Goal: Information Seeking & Learning: Learn about a topic

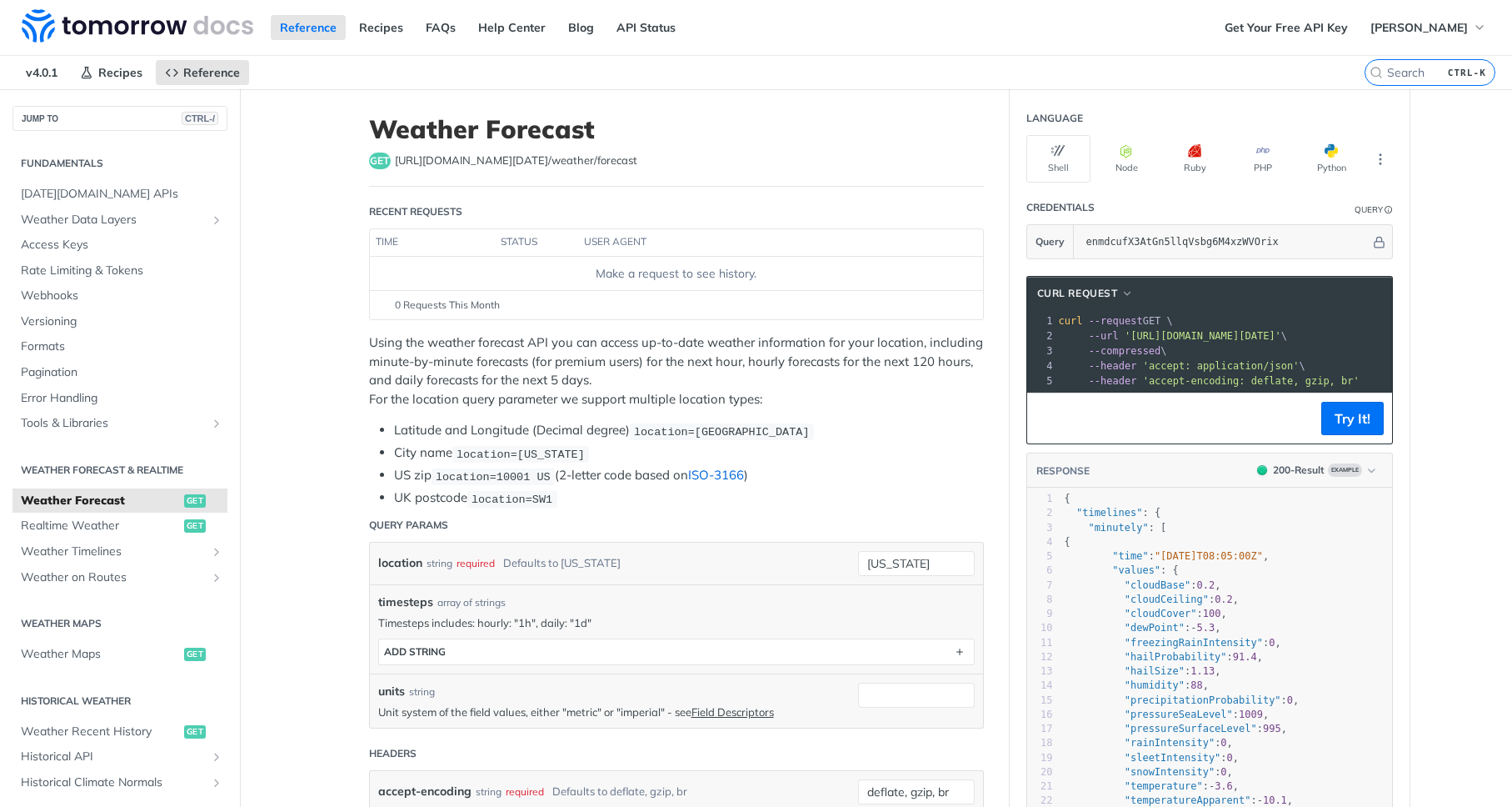
click at [737, 475] on link "ISO-3166" at bounding box center [717, 475] width 56 height 16
click at [51, 194] on span "[DATE][DOMAIN_NAME] APIs" at bounding box center [122, 194] width 202 height 16
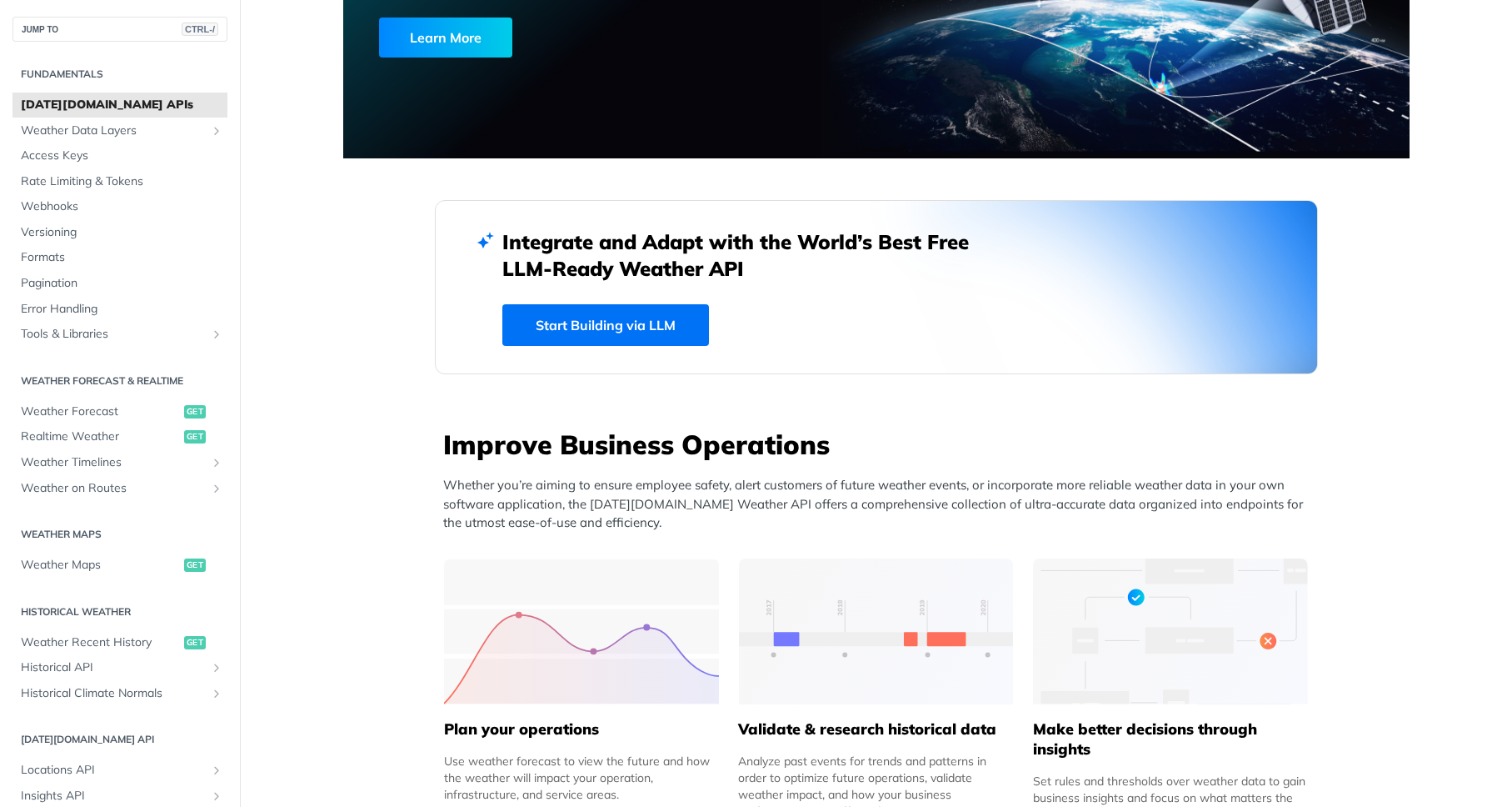
scroll to position [400, 0]
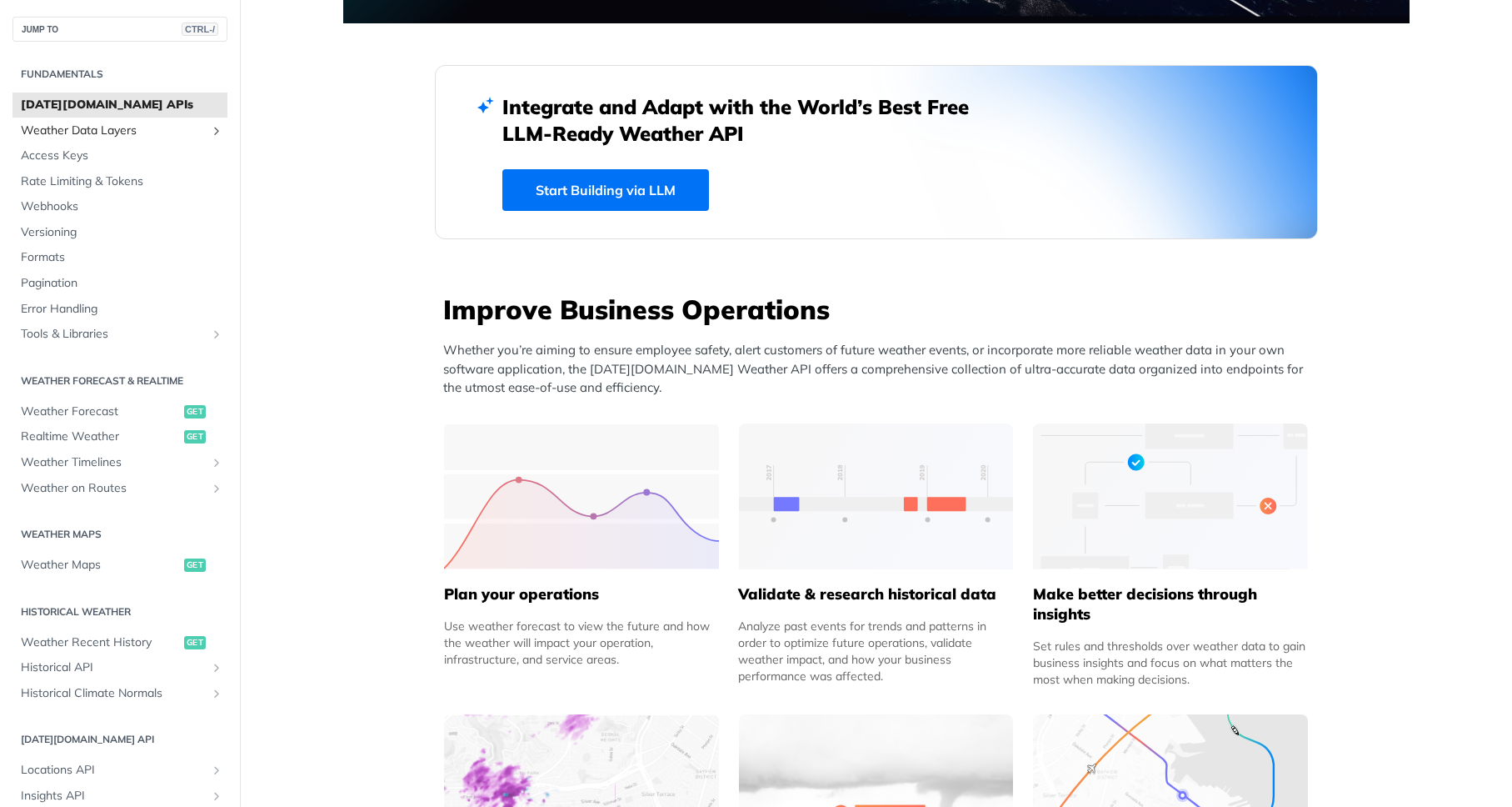
click at [109, 133] on span "Weather Data Layers" at bounding box center [113, 131] width 185 height 16
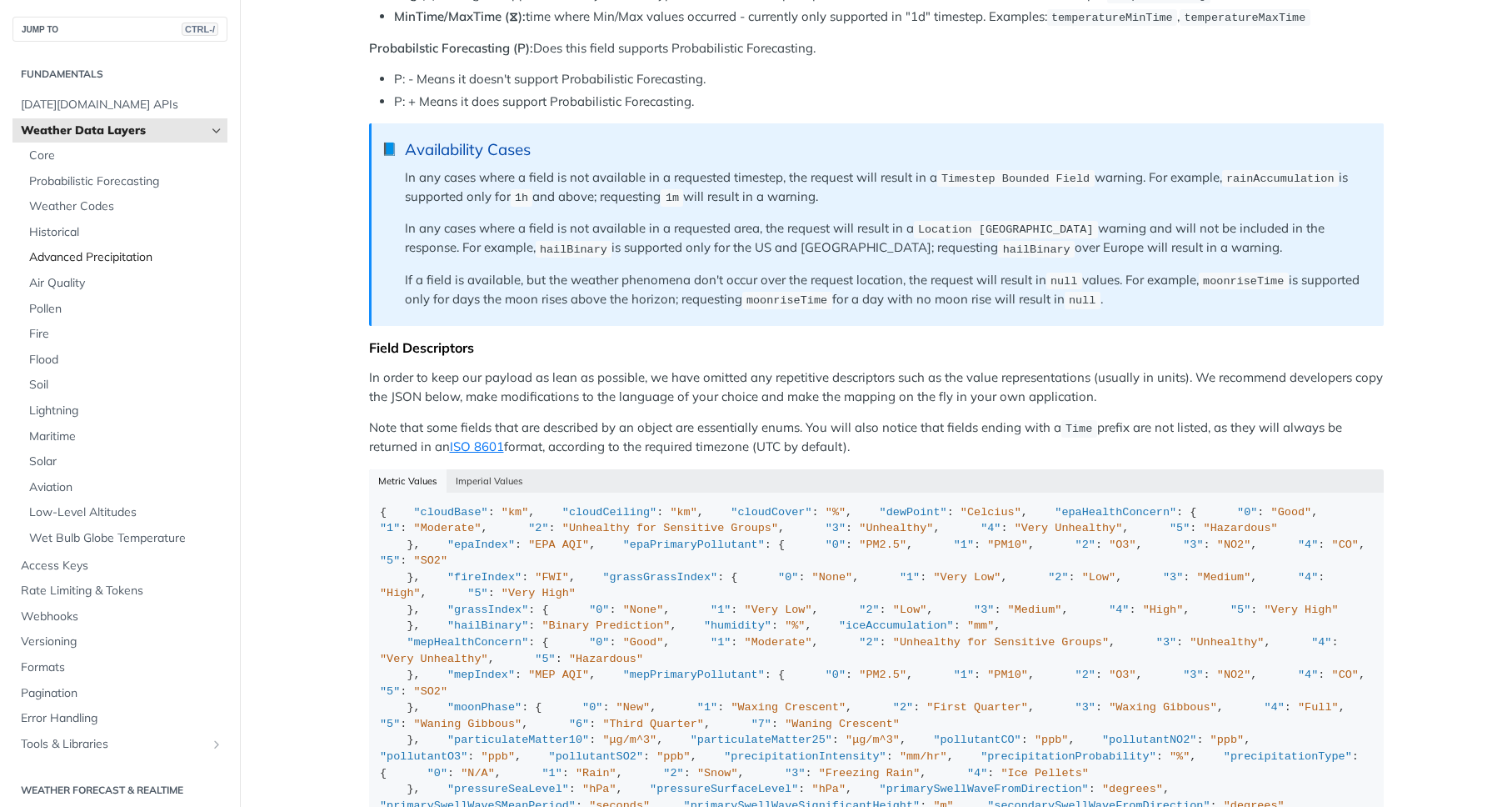
scroll to position [778, 0]
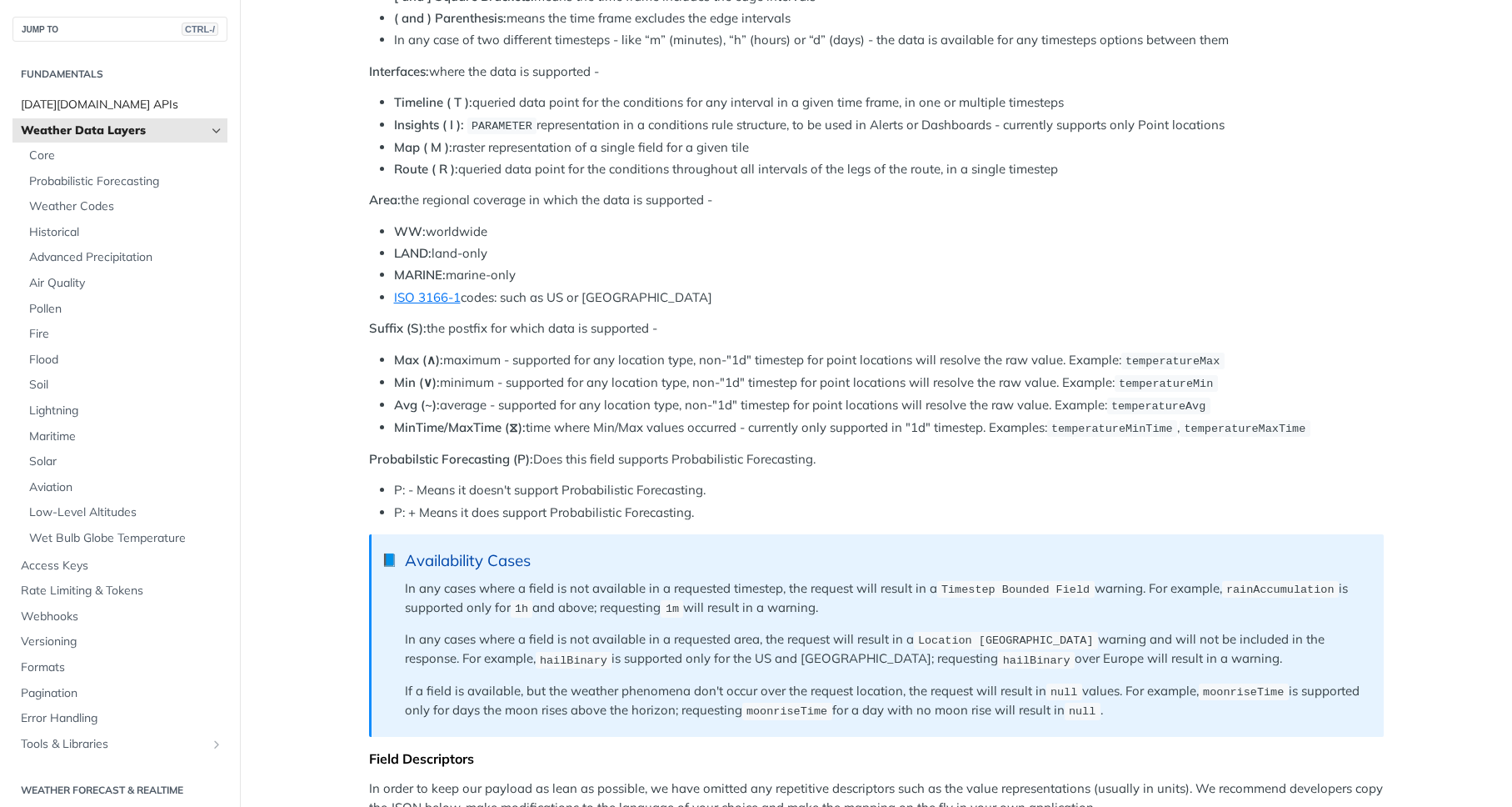
click at [63, 116] on link "[DATE][DOMAIN_NAME] APIs" at bounding box center [120, 105] width 215 height 25
